Goal: Browse casually: Explore the website without a specific task or goal

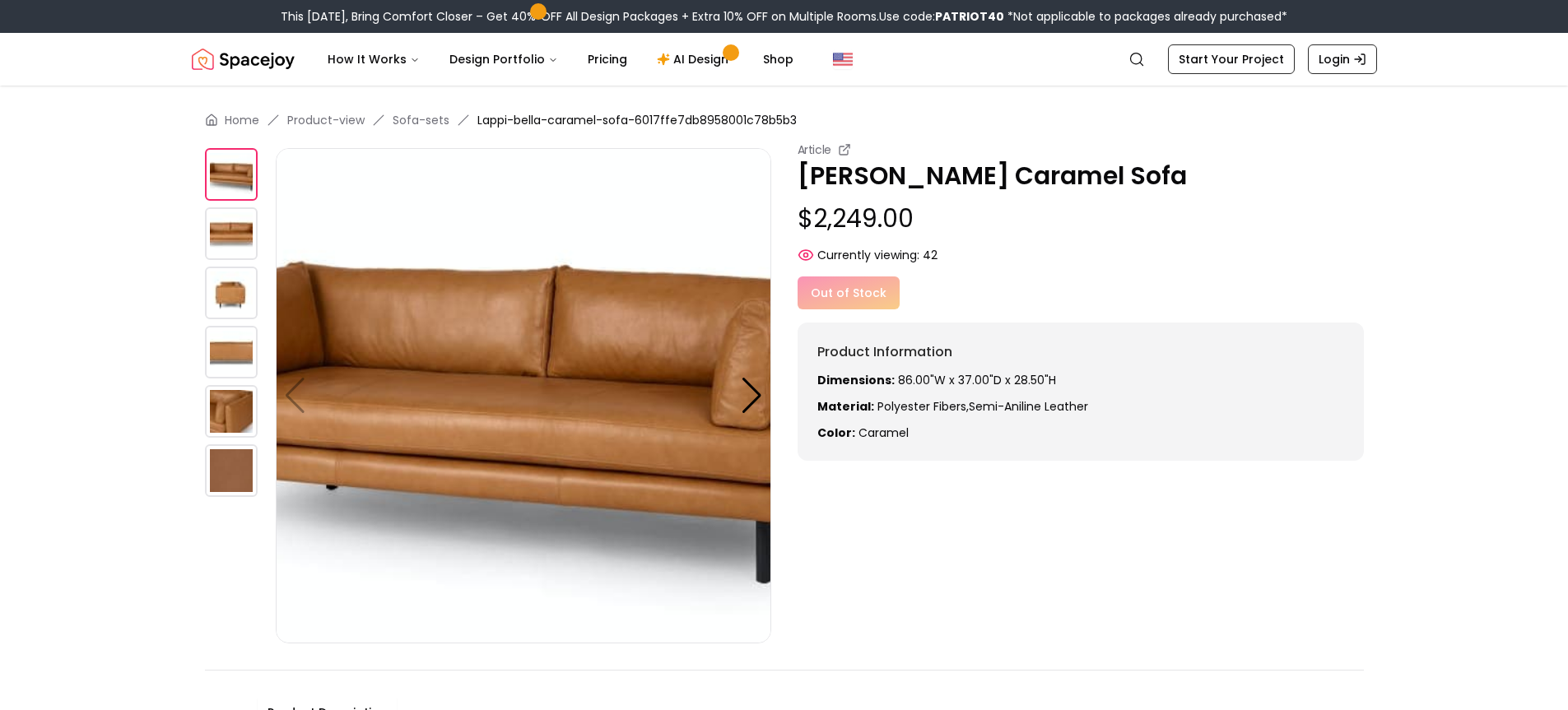
click at [221, 229] on img at bounding box center [231, 233] width 52 height 52
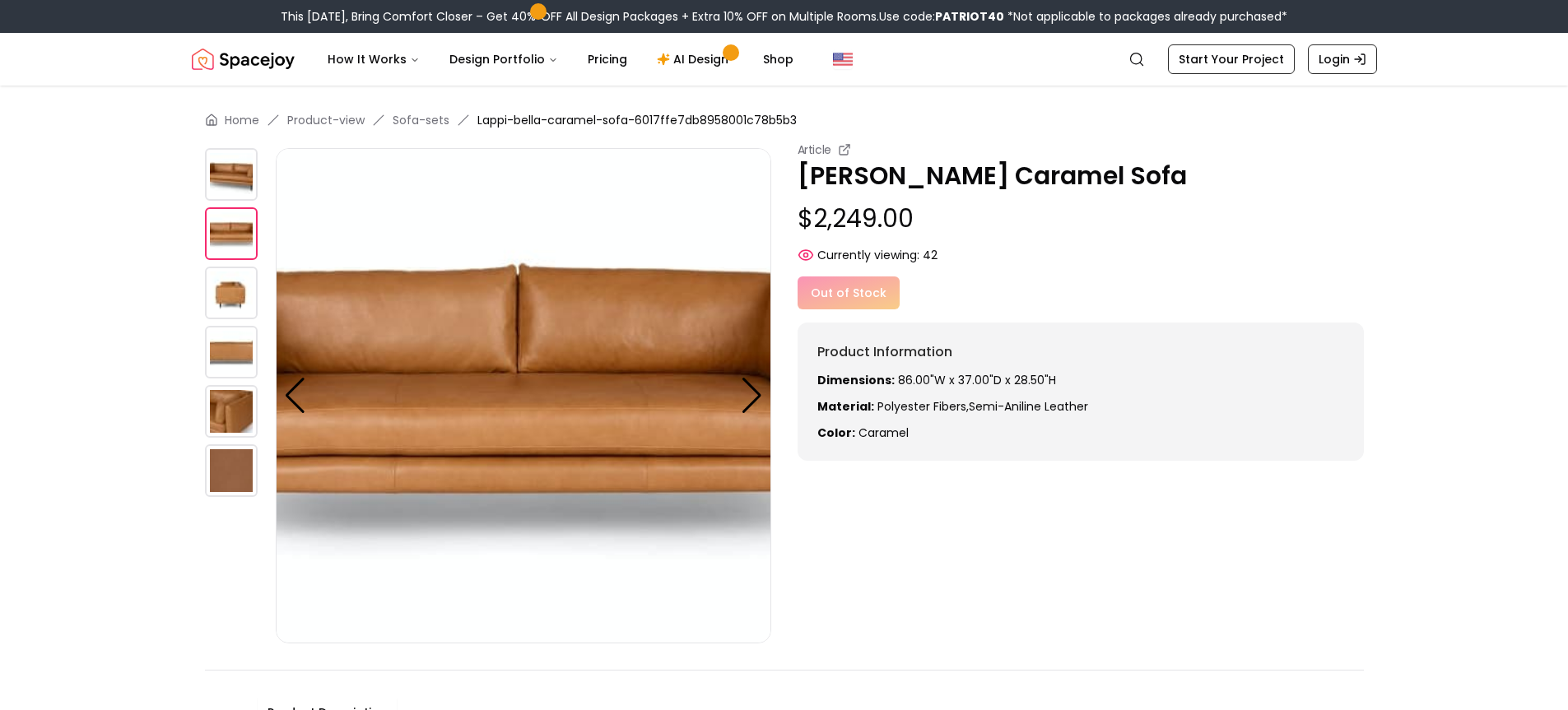
click at [221, 298] on img at bounding box center [231, 293] width 52 height 52
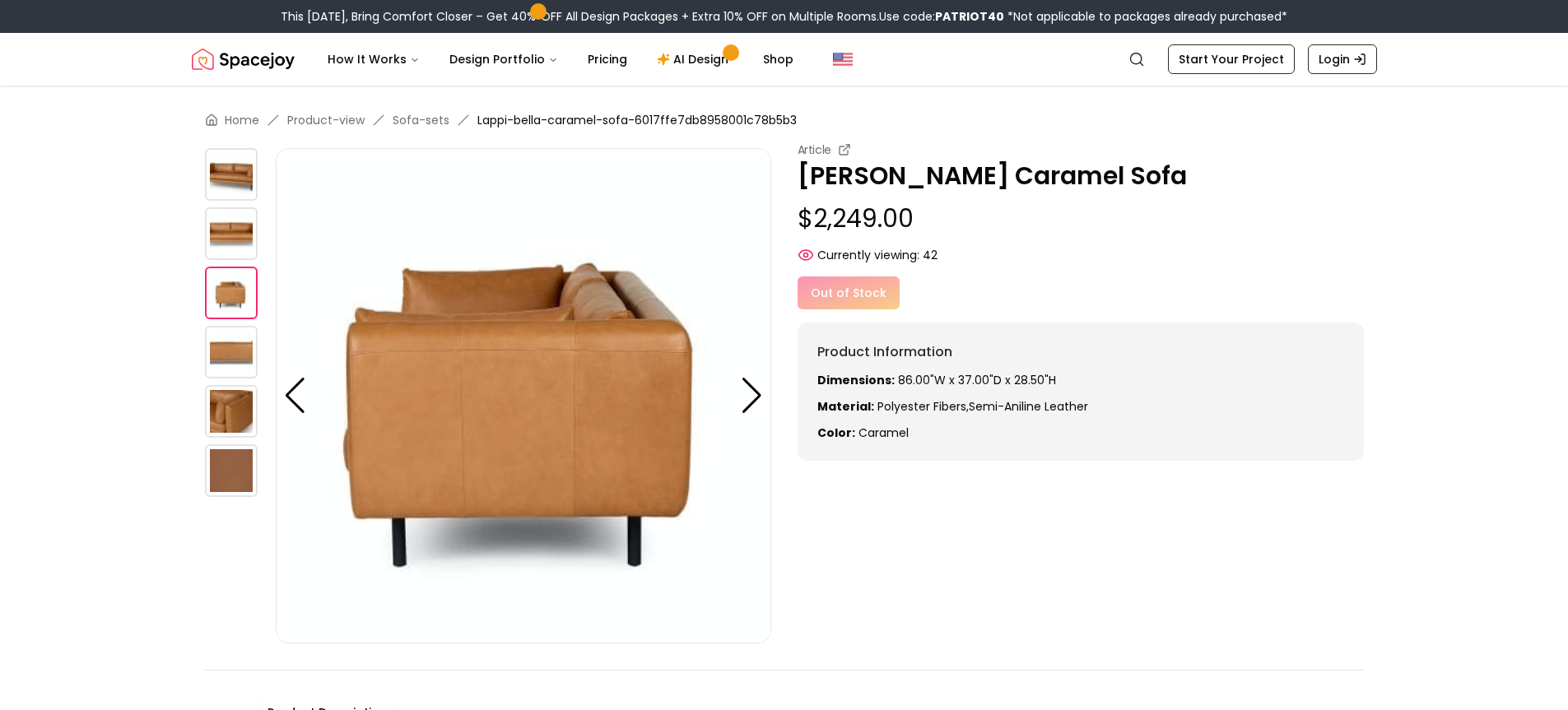
click at [641, 565] on img at bounding box center [523, 395] width 495 height 495
click at [229, 181] on img at bounding box center [231, 174] width 52 height 52
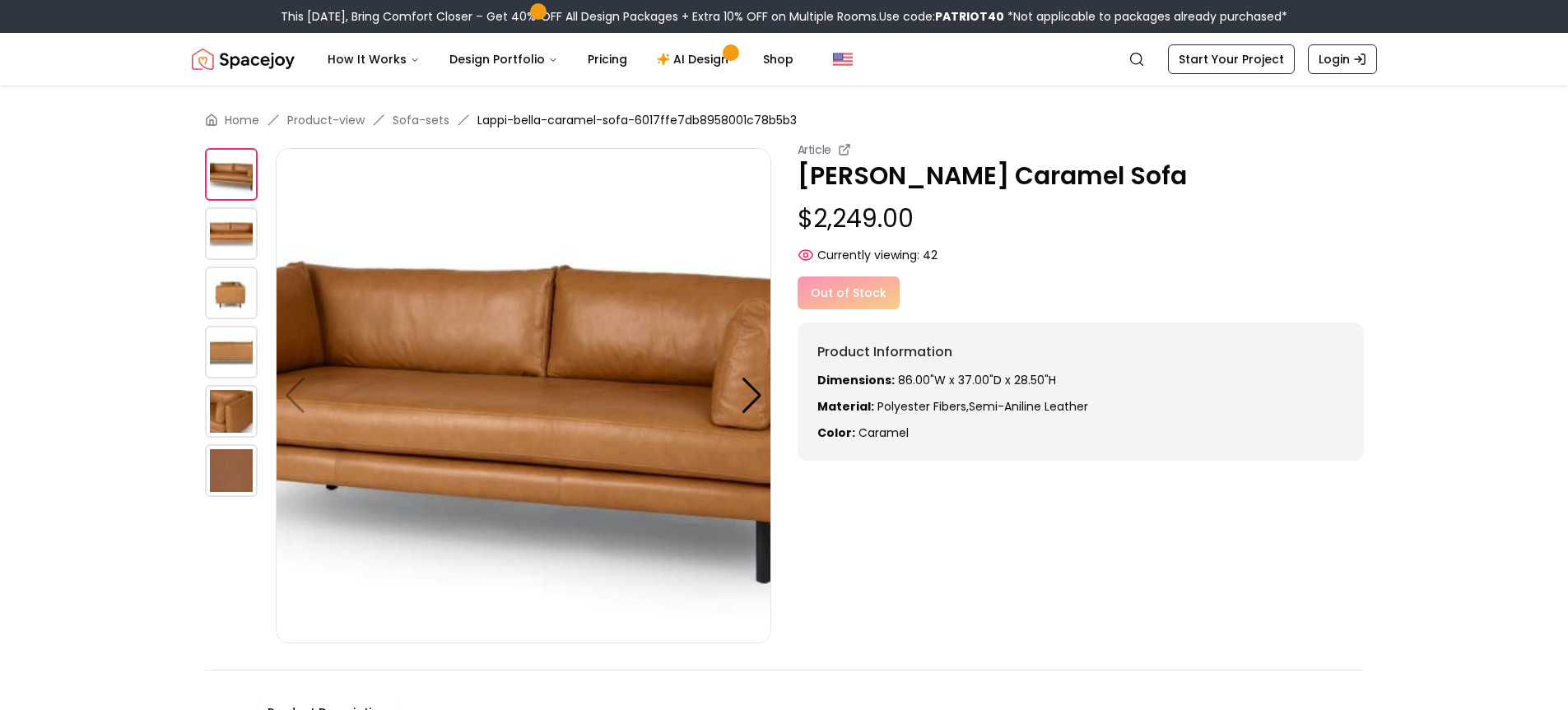
click at [239, 230] on img at bounding box center [231, 233] width 52 height 52
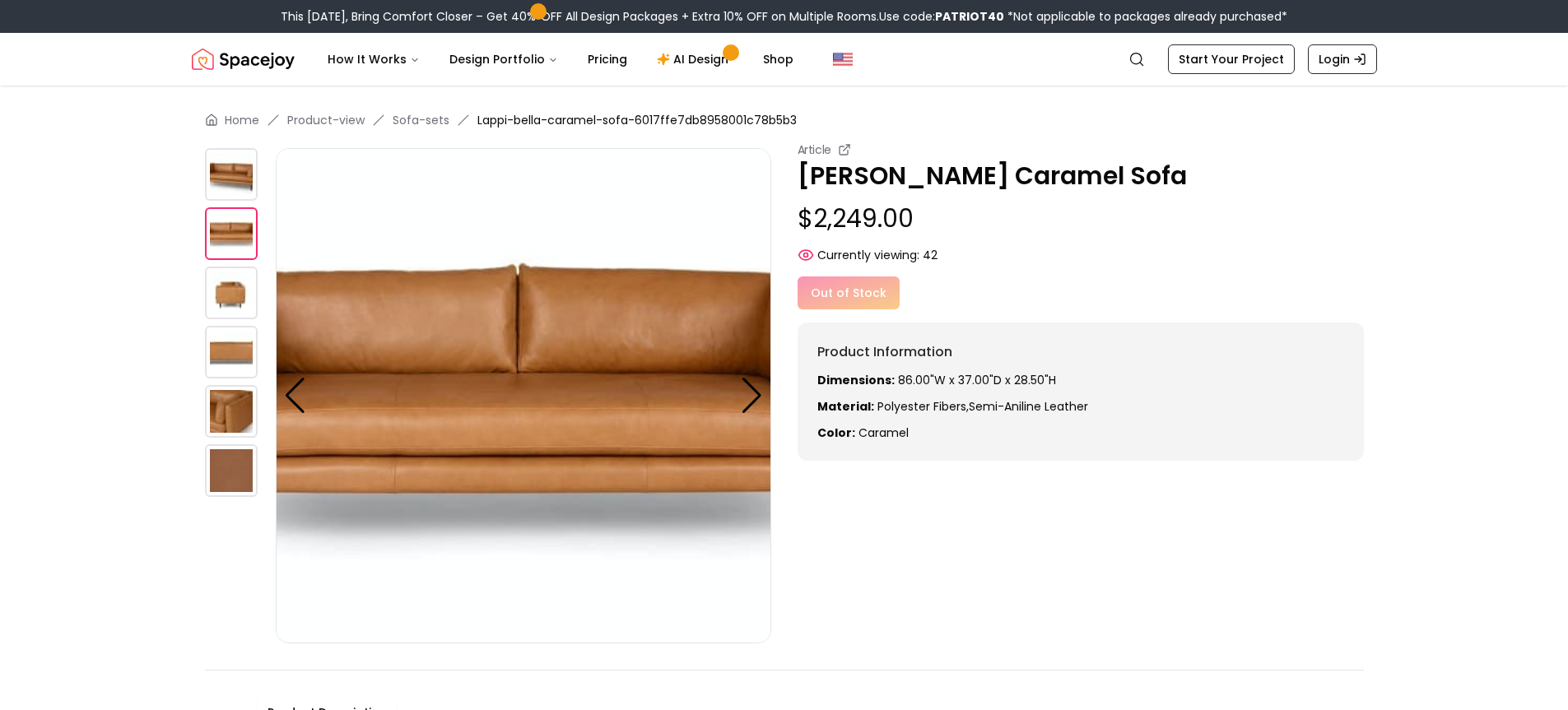
click at [231, 289] on img at bounding box center [231, 293] width 52 height 52
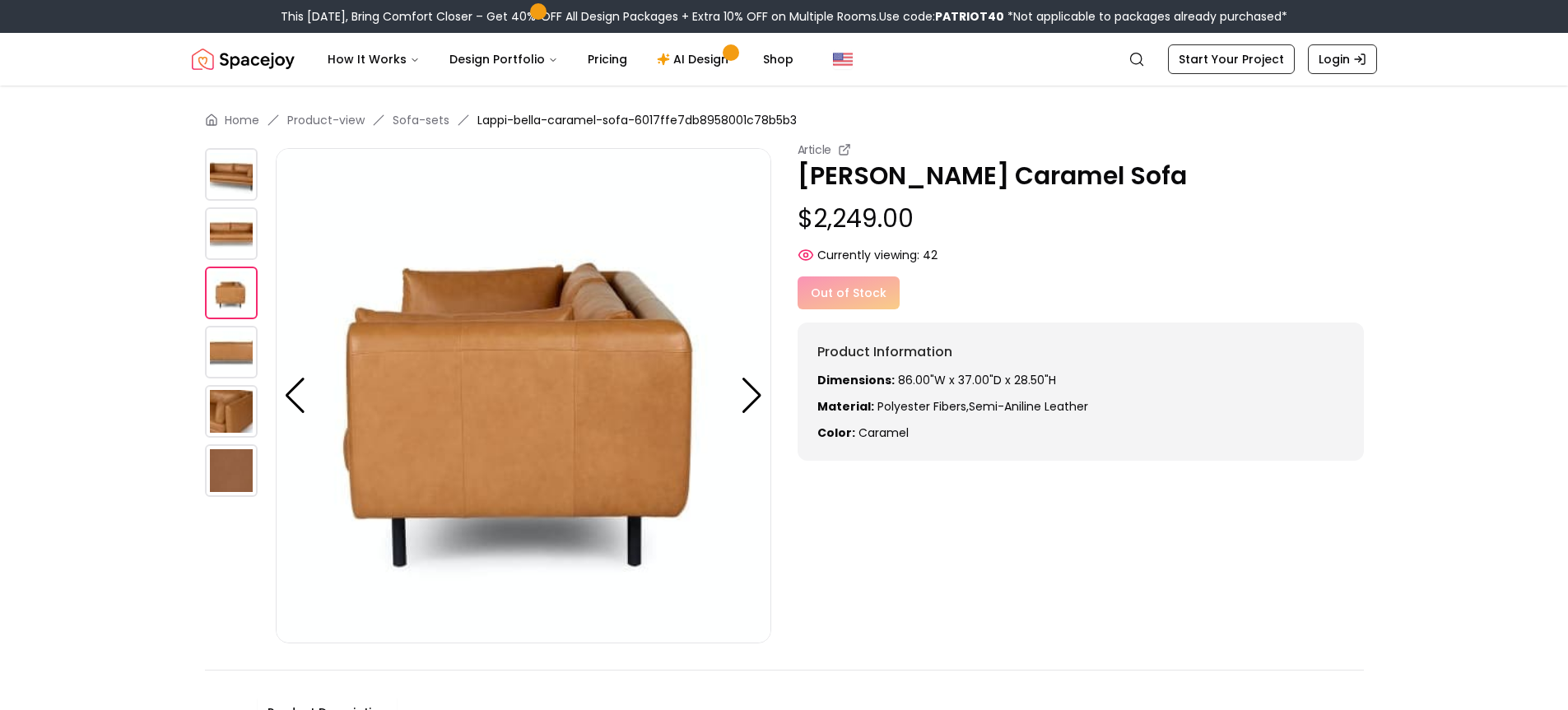
click at [228, 355] on img at bounding box center [231, 352] width 52 height 52
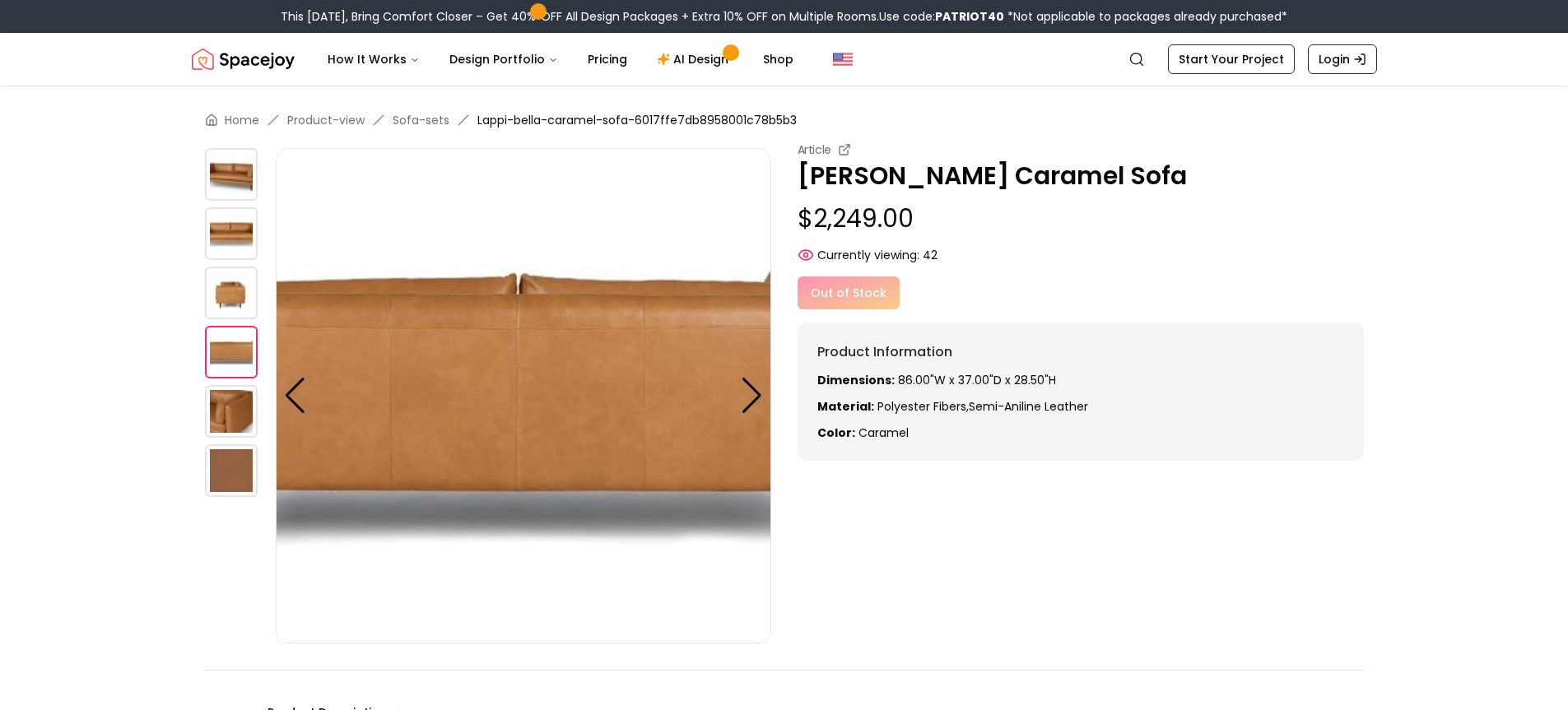
click at [240, 269] on img at bounding box center [231, 293] width 52 height 52
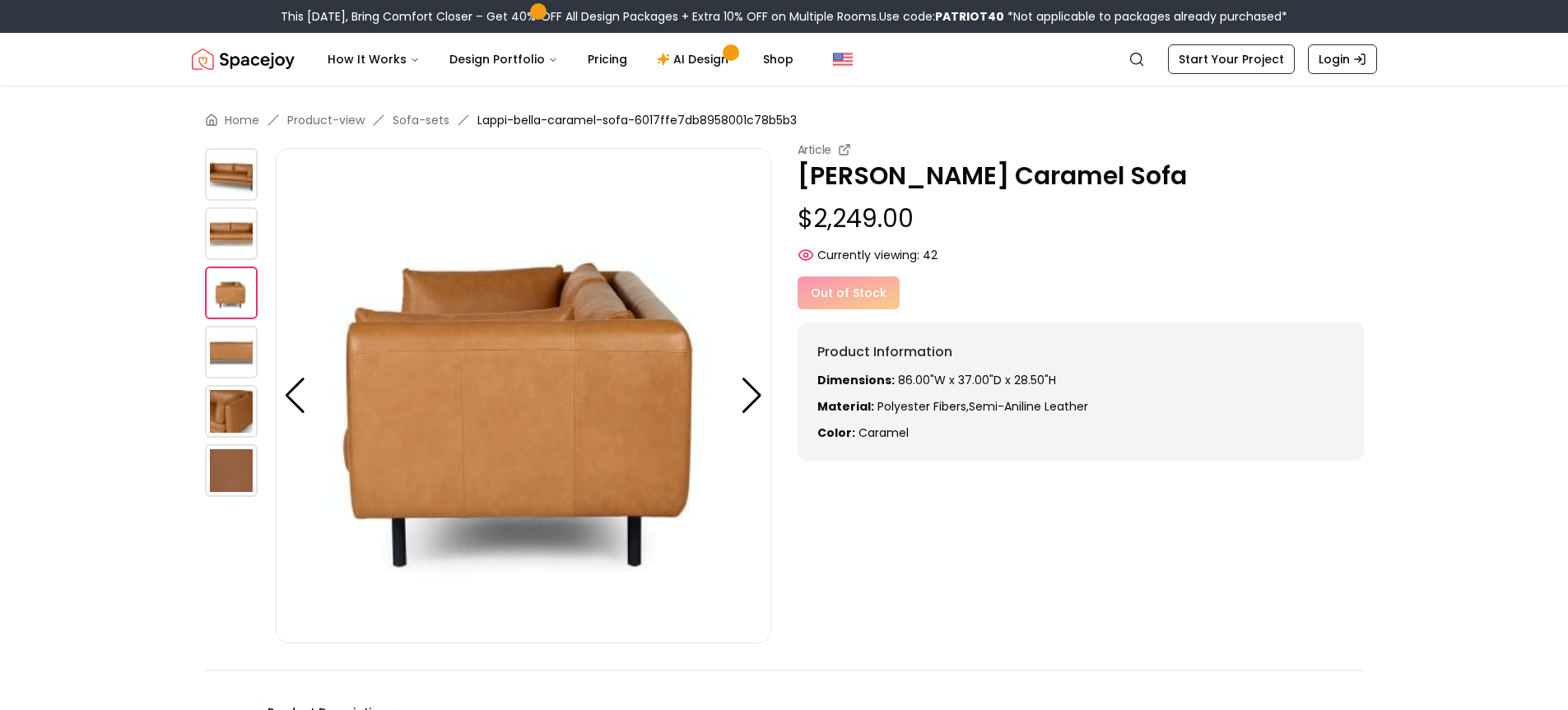
click at [403, 546] on img at bounding box center [523, 395] width 495 height 495
